Goal: Transaction & Acquisition: Book appointment/travel/reservation

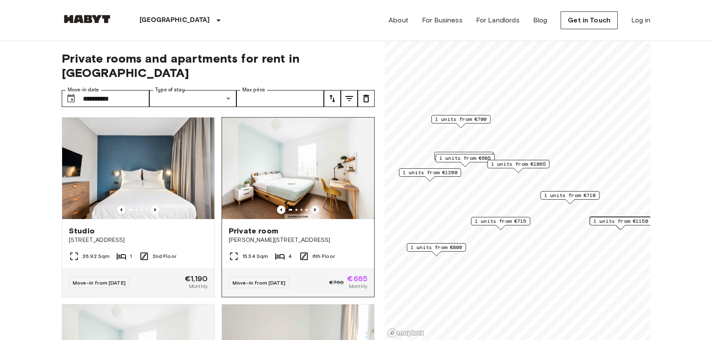
click at [314, 208] on icon "Previous image" at bounding box center [315, 209] width 2 height 3
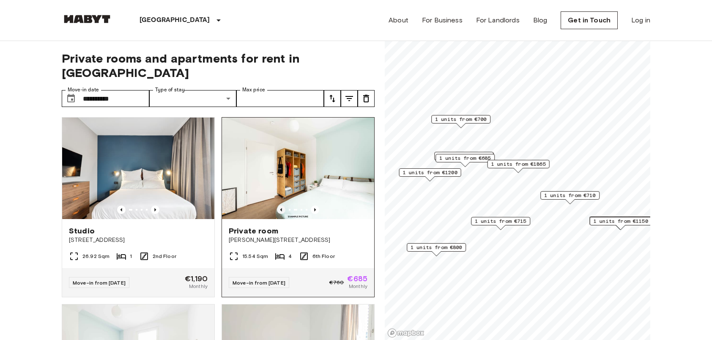
click at [278, 206] on icon "Previous image" at bounding box center [281, 210] width 8 height 8
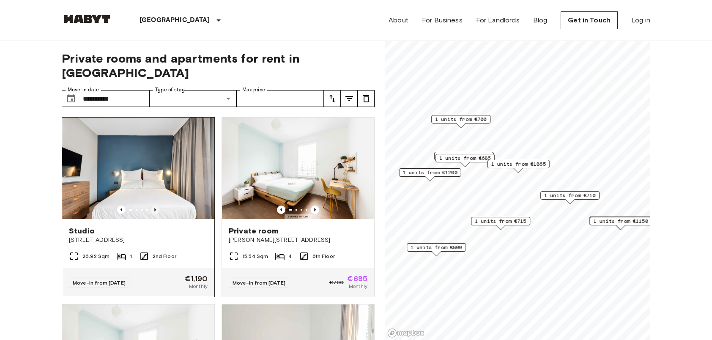
click at [157, 206] on icon "Previous image" at bounding box center [155, 210] width 8 height 8
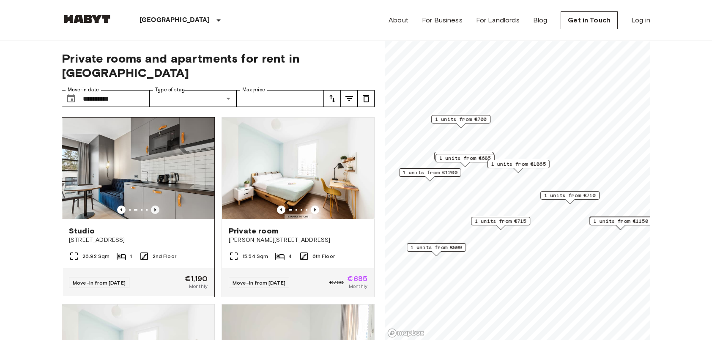
click at [154, 208] on icon "Previous image" at bounding box center [155, 209] width 2 height 3
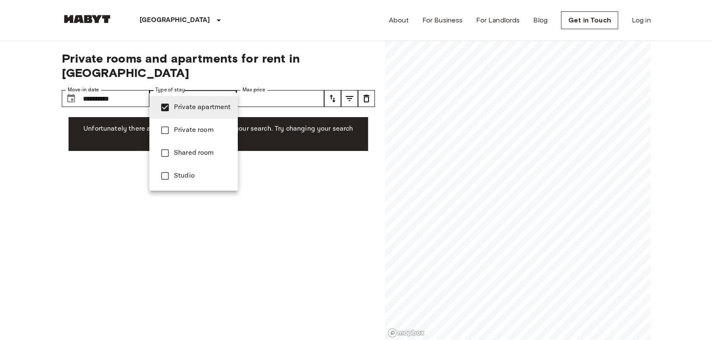
type input "**********"
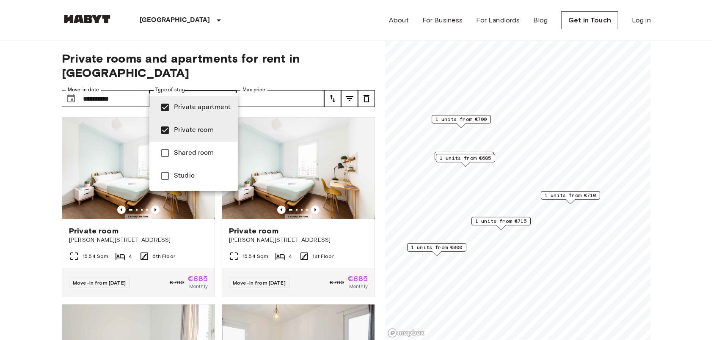
click at [236, 16] on div at bounding box center [359, 170] width 719 height 340
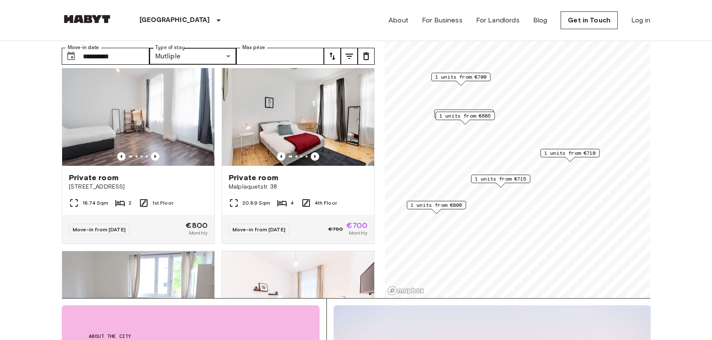
scroll to position [352, 0]
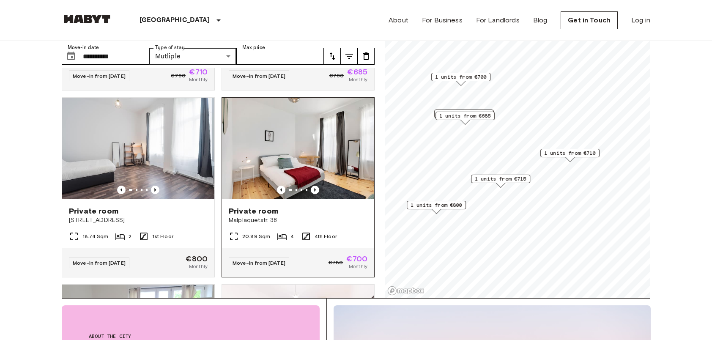
click at [313, 158] on img at bounding box center [298, 149] width 152 height 102
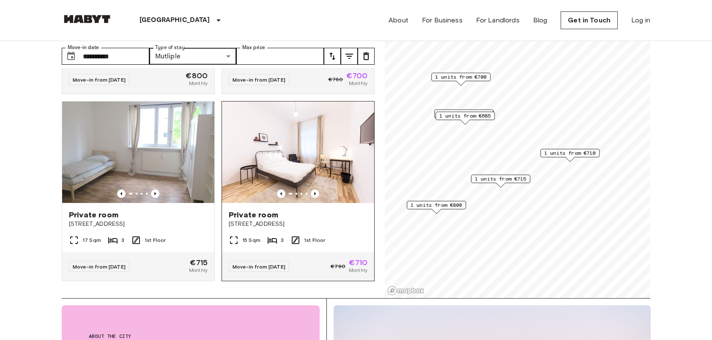
scroll to position [544, 0]
click at [311, 190] on icon "Previous image" at bounding box center [315, 194] width 8 height 8
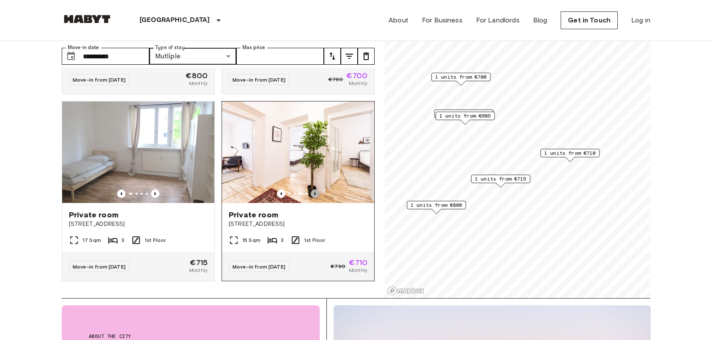
click at [311, 190] on icon "Previous image" at bounding box center [315, 194] width 8 height 8
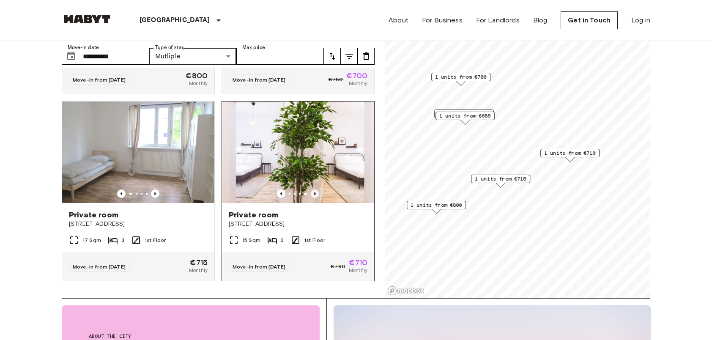
click at [311, 190] on icon "Previous image" at bounding box center [315, 194] width 8 height 8
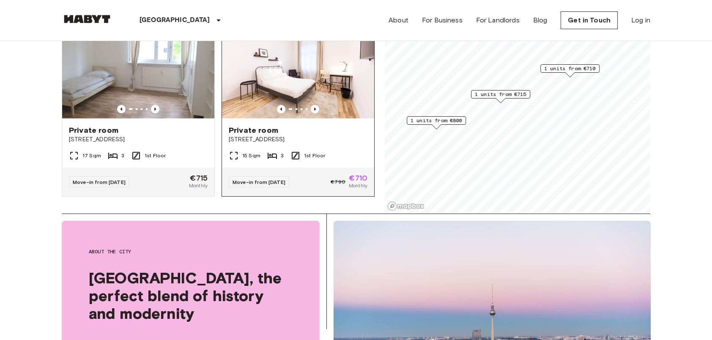
scroll to position [374, 0]
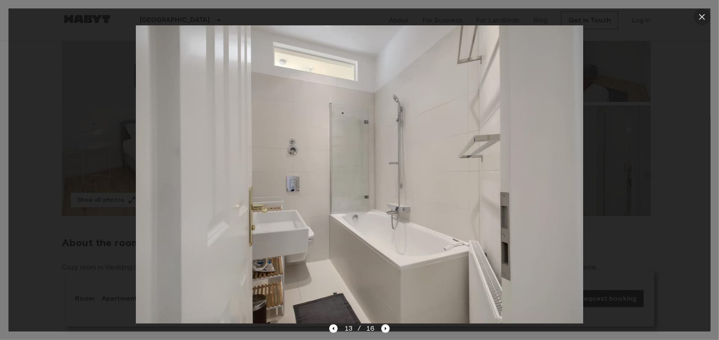
click at [705, 17] on icon "button" at bounding box center [702, 17] width 10 height 10
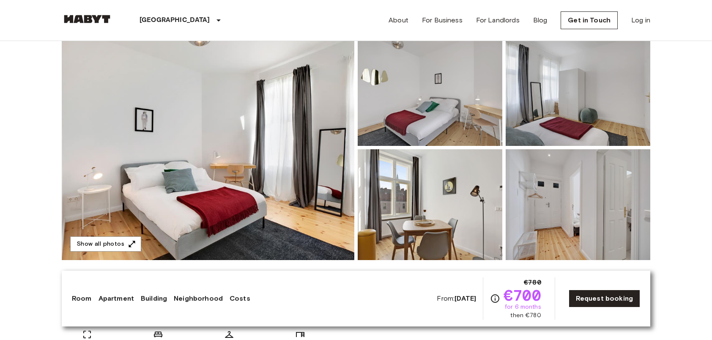
scroll to position [85, 0]
